Goal: Information Seeking & Learning: Learn about a topic

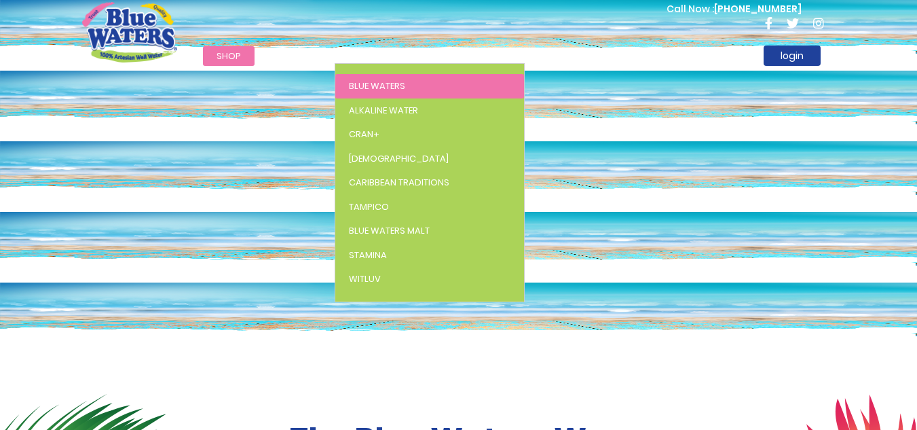
click at [367, 75] on link "Blue Waters" at bounding box center [429, 86] width 189 height 24
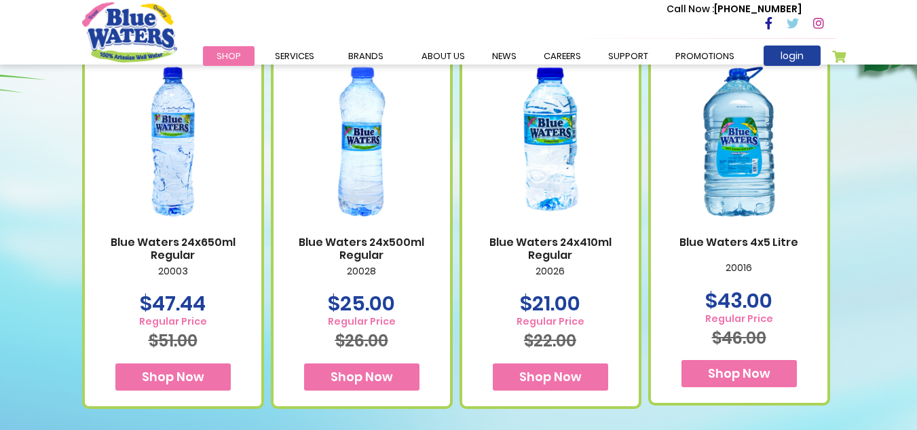
scroll to position [799, 0]
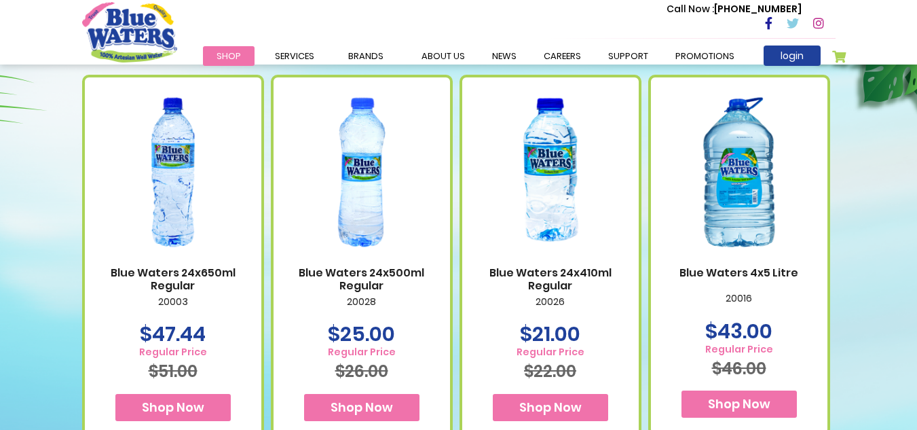
click at [565, 176] on img at bounding box center [550, 172] width 149 height 187
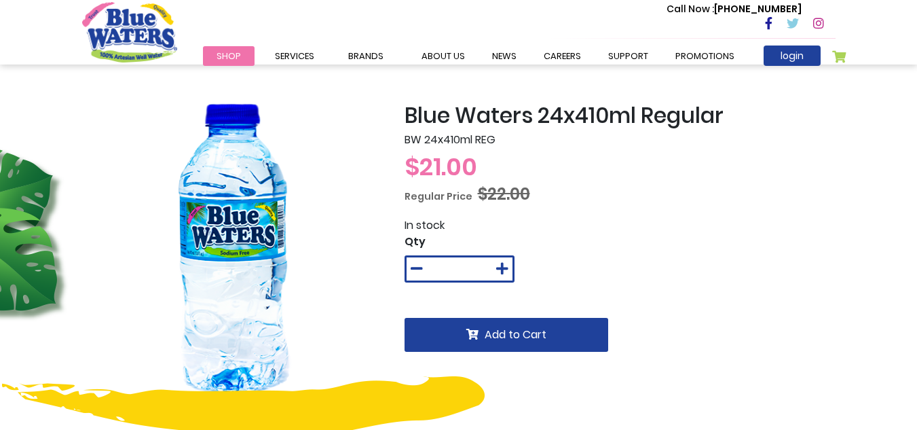
click at [415, 162] on span "$21.00" at bounding box center [440, 166] width 73 height 35
click at [408, 166] on span "$21.00" at bounding box center [440, 166] width 73 height 35
click at [503, 59] on link "News" at bounding box center [504, 56] width 52 height 20
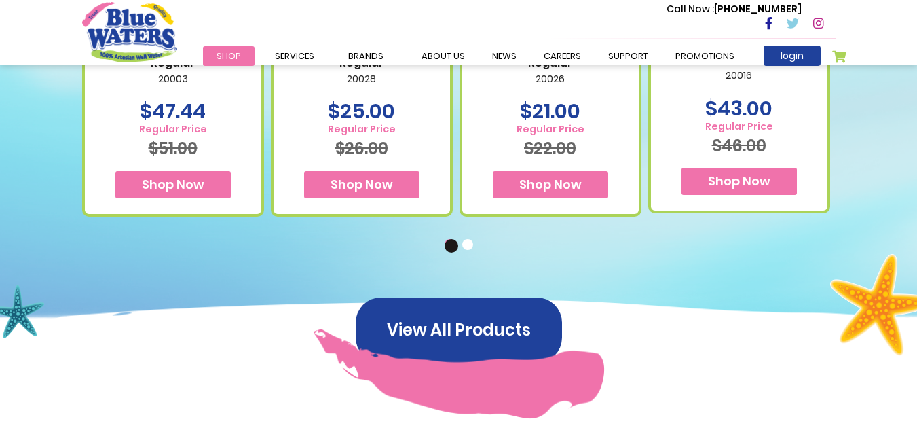
scroll to position [964, 0]
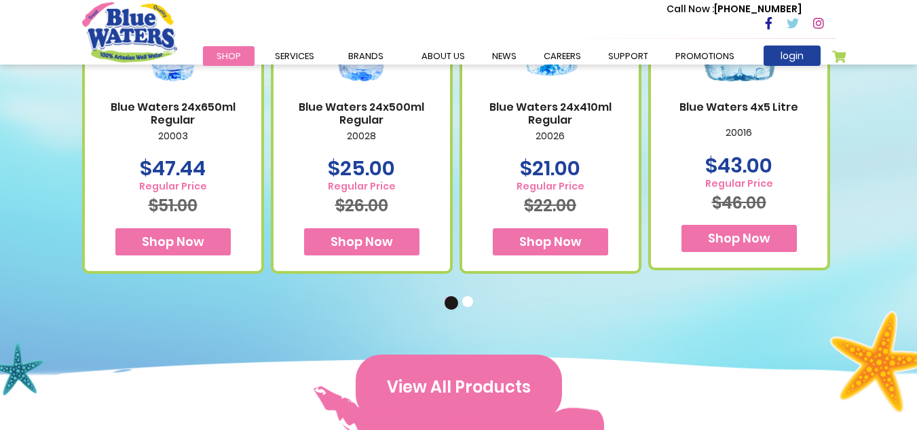
click at [477, 373] on button "View All Products" at bounding box center [459, 386] width 206 height 65
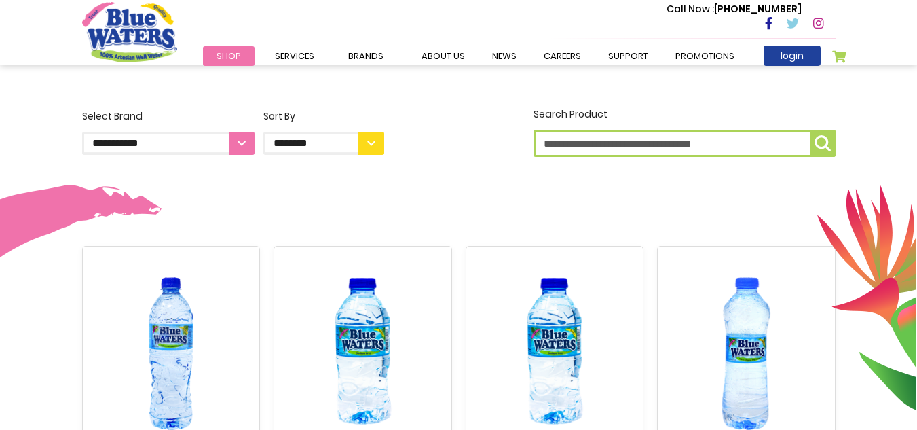
scroll to position [295, 0]
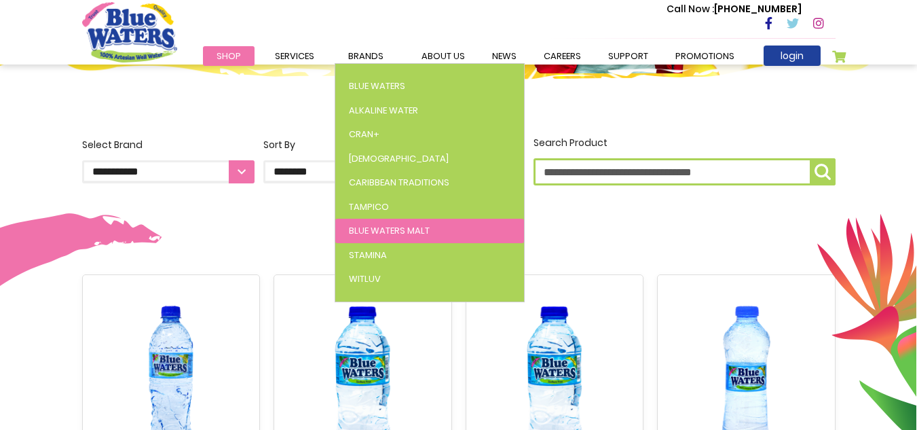
click at [395, 227] on span "Blue Waters Malt" at bounding box center [389, 230] width 81 height 13
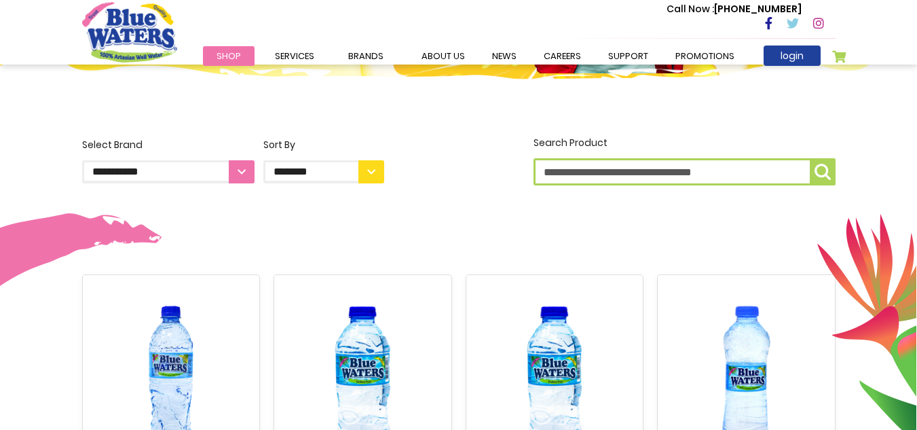
scroll to position [295, 0]
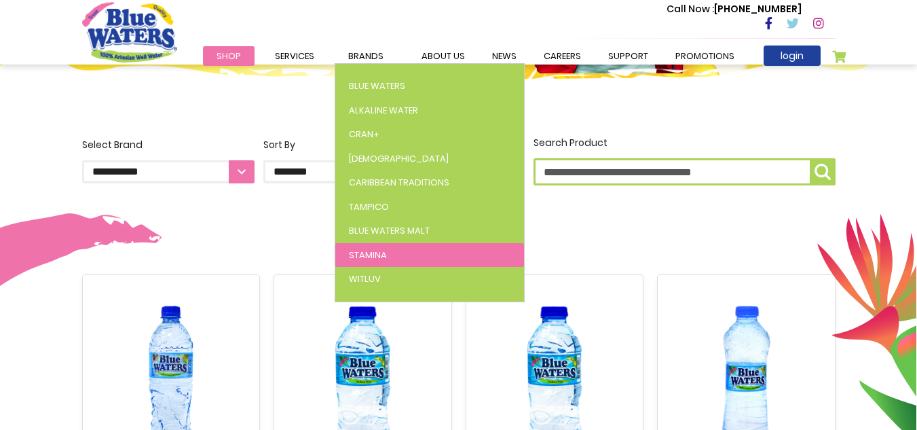
click at [375, 249] on span "Stamina" at bounding box center [368, 254] width 38 height 13
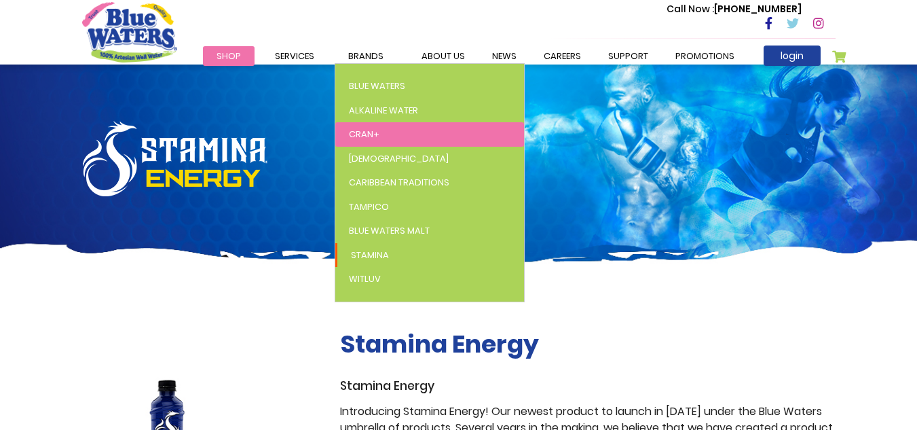
click at [394, 137] on link "Cran+" at bounding box center [429, 134] width 189 height 24
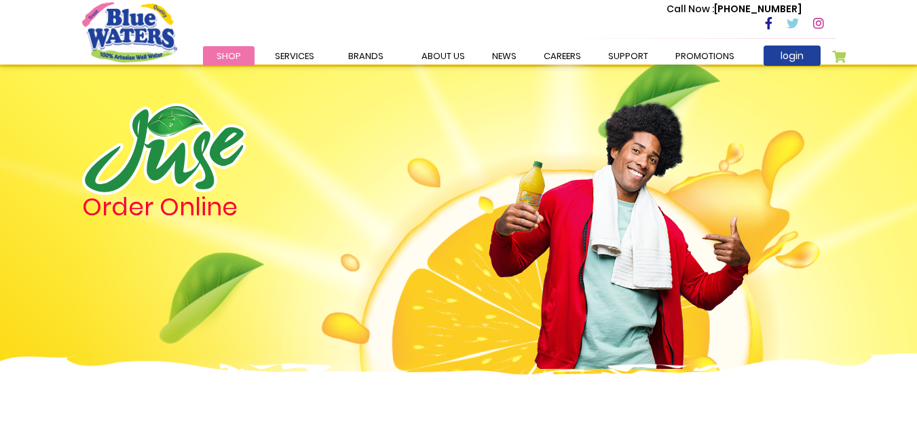
scroll to position [295, 0]
